Goal: Communication & Community: Answer question/provide support

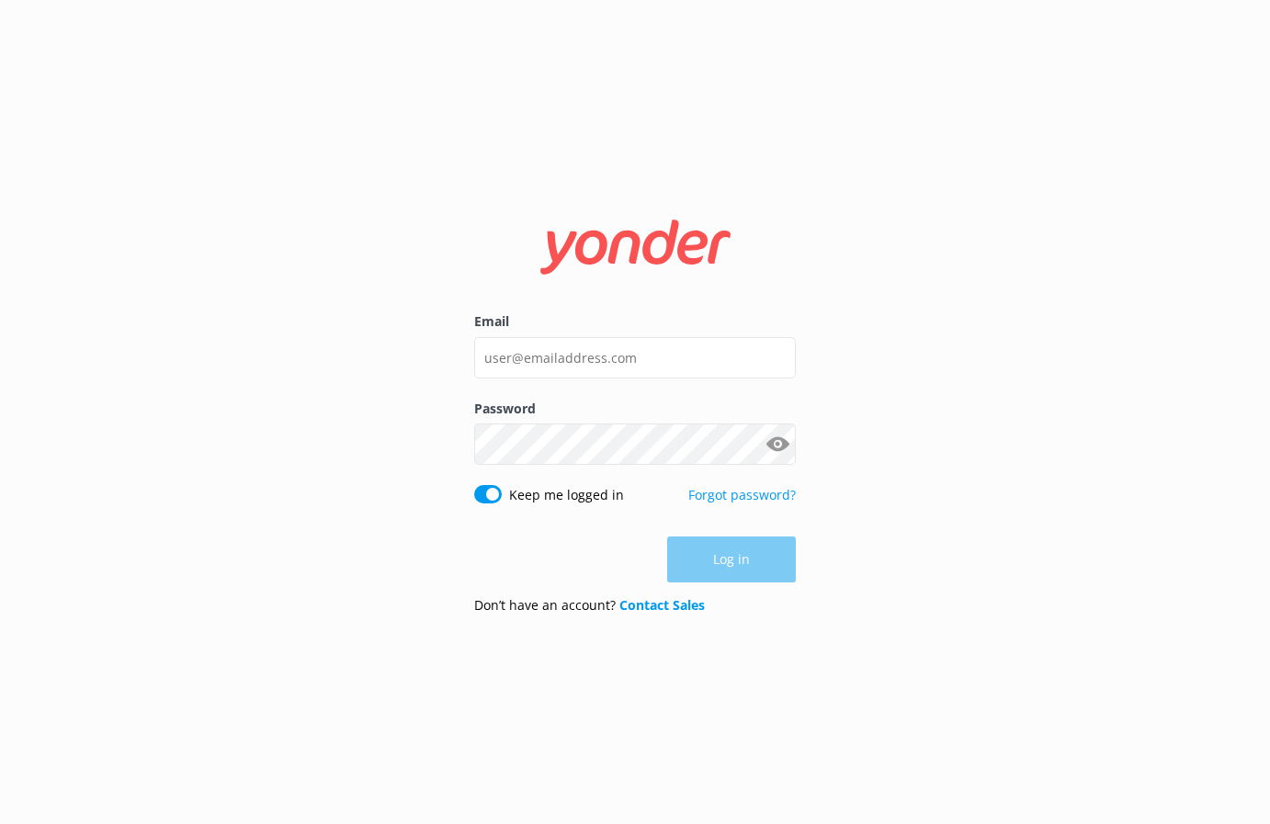
click at [539, 387] on div "Email" at bounding box center [635, 354] width 322 height 86
click at [535, 356] on input "Email" at bounding box center [635, 357] width 322 height 41
click at [0, 823] on com-1password-button at bounding box center [0, 824] width 0 height 0
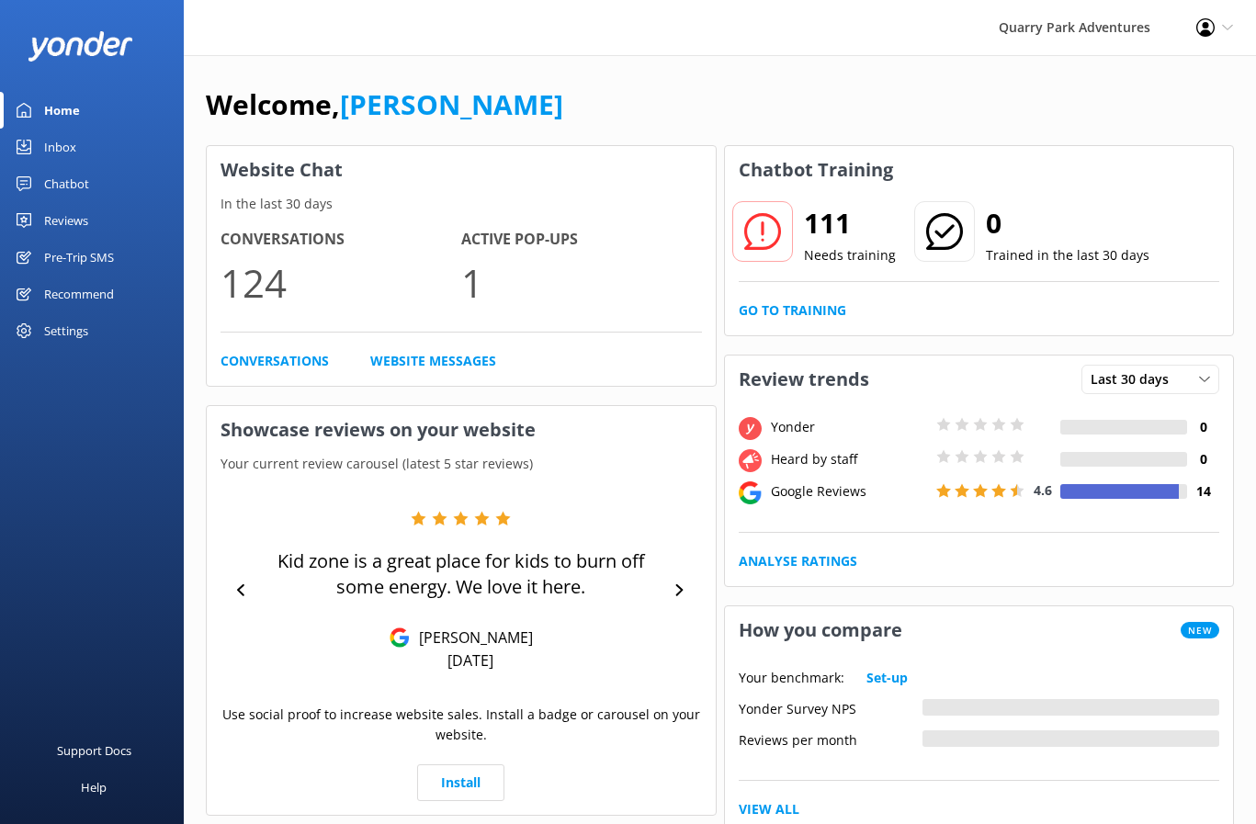
click at [55, 146] on div "Inbox" at bounding box center [60, 147] width 32 height 37
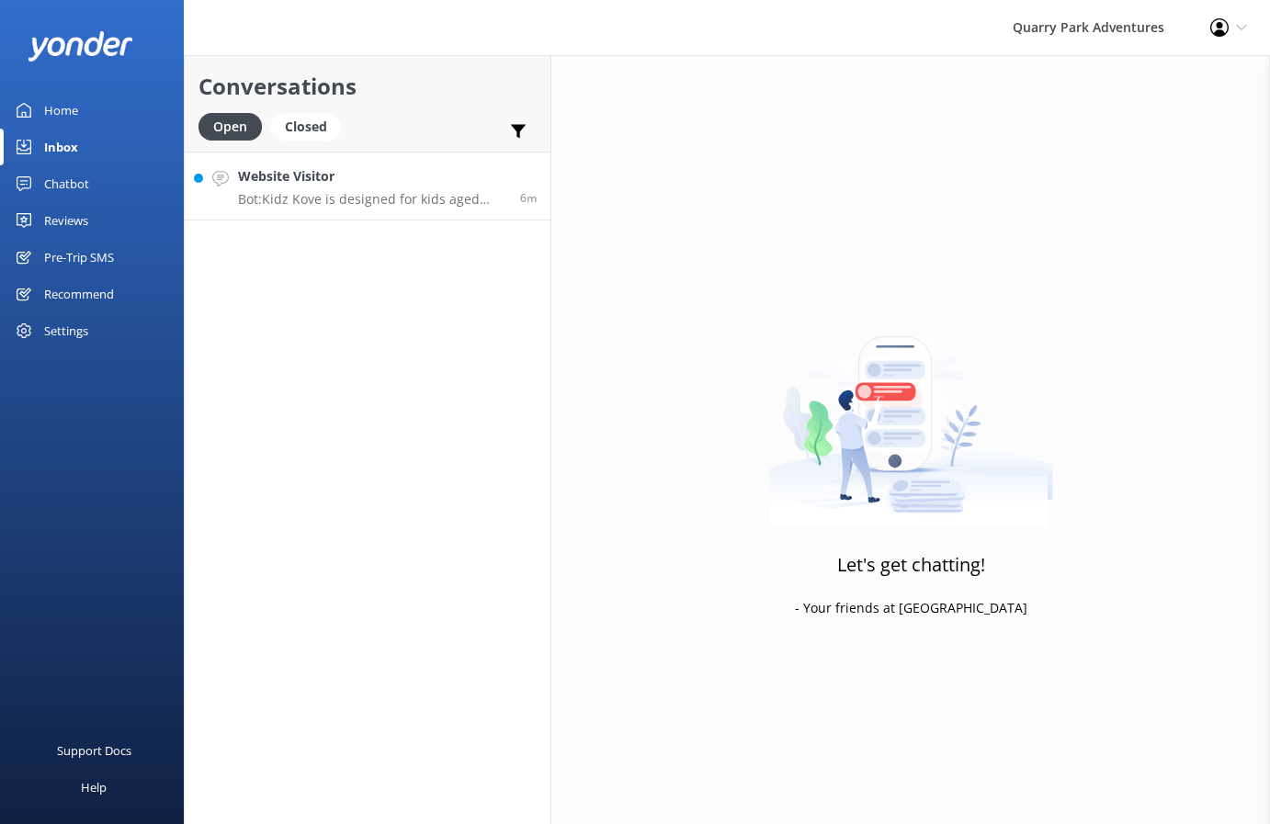
click at [345, 211] on link "Website Visitor Bot: Kidz Kove is designed for kids aged [DEMOGRAPHIC_DATA], so…" at bounding box center [368, 186] width 366 height 69
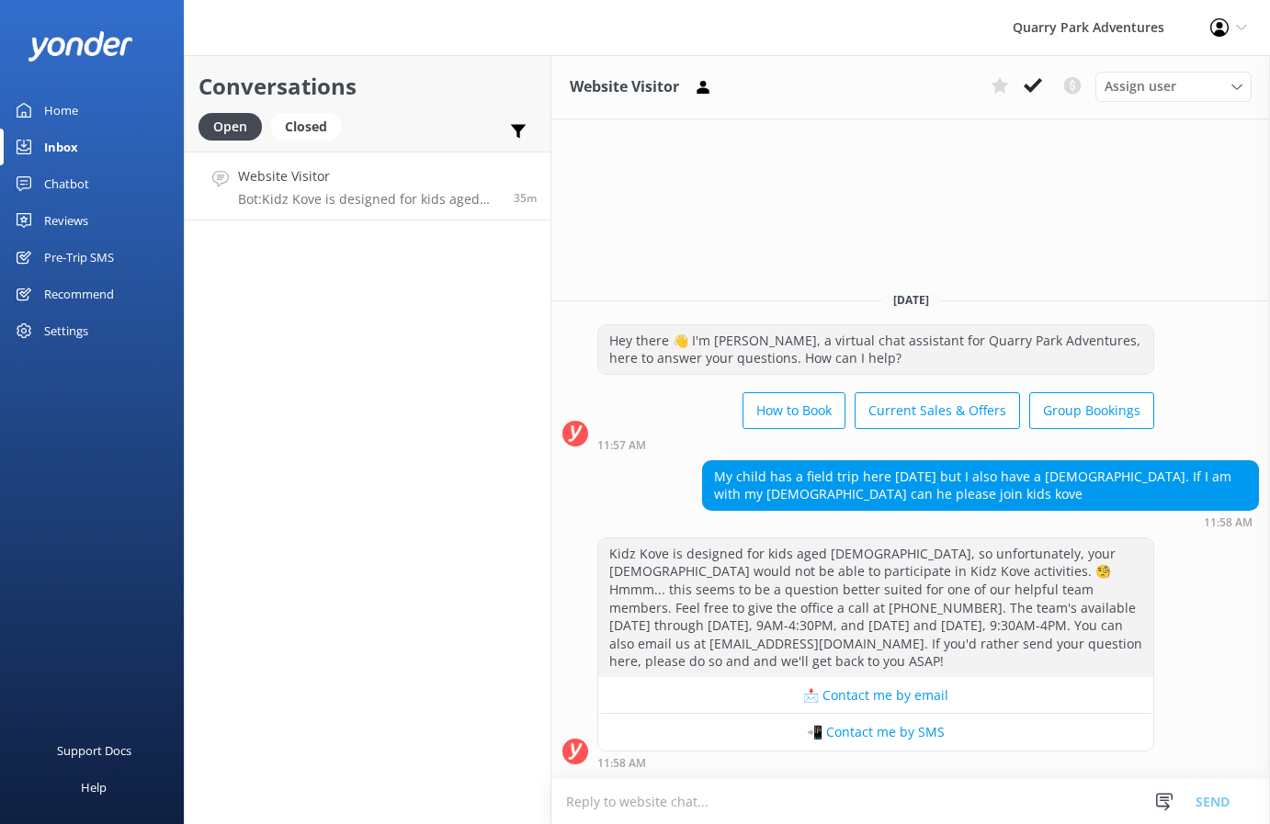
click at [379, 179] on h4 "Website Visitor" at bounding box center [369, 176] width 262 height 20
